Goal: Task Accomplishment & Management: Use online tool/utility

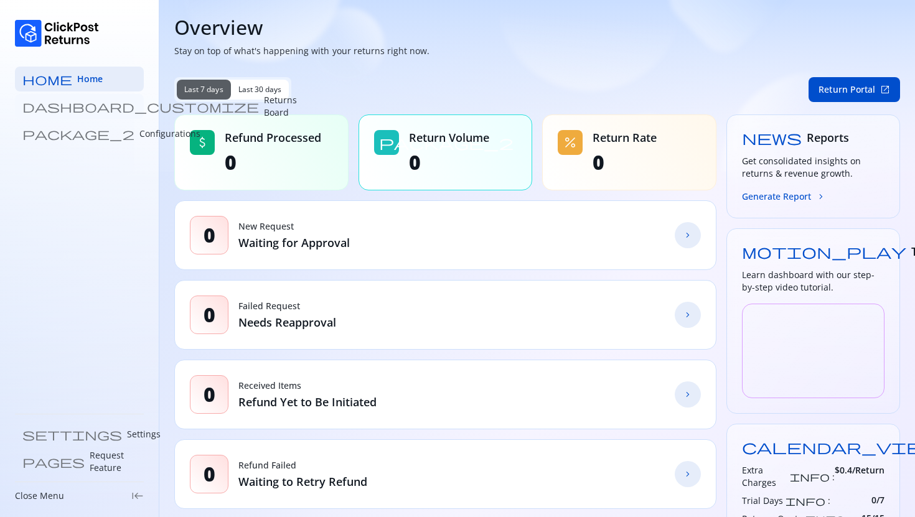
click at [264, 108] on p "Returns Board" at bounding box center [280, 106] width 33 height 25
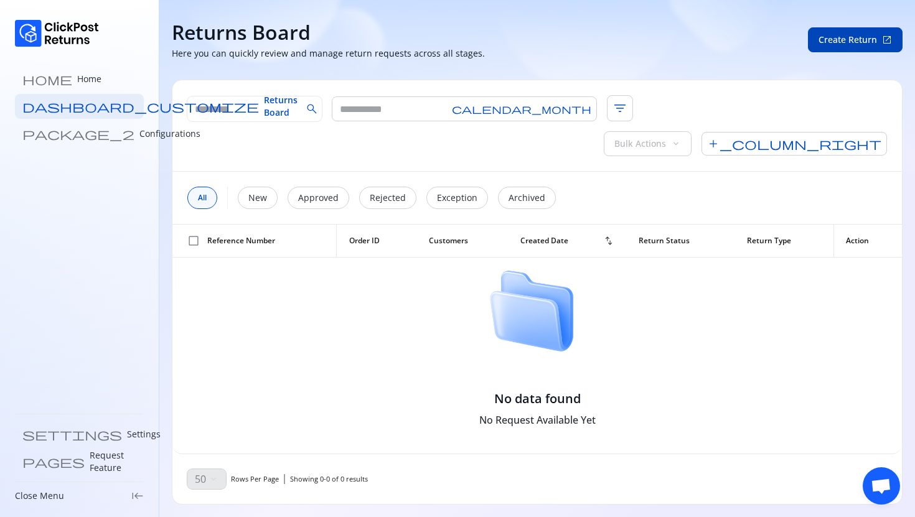
click at [832, 42] on span "Create Return" at bounding box center [848, 40] width 59 height 12
click at [836, 47] on button "Create Return open_in_new" at bounding box center [855, 39] width 95 height 25
